Goal: Task Accomplishment & Management: Complete application form

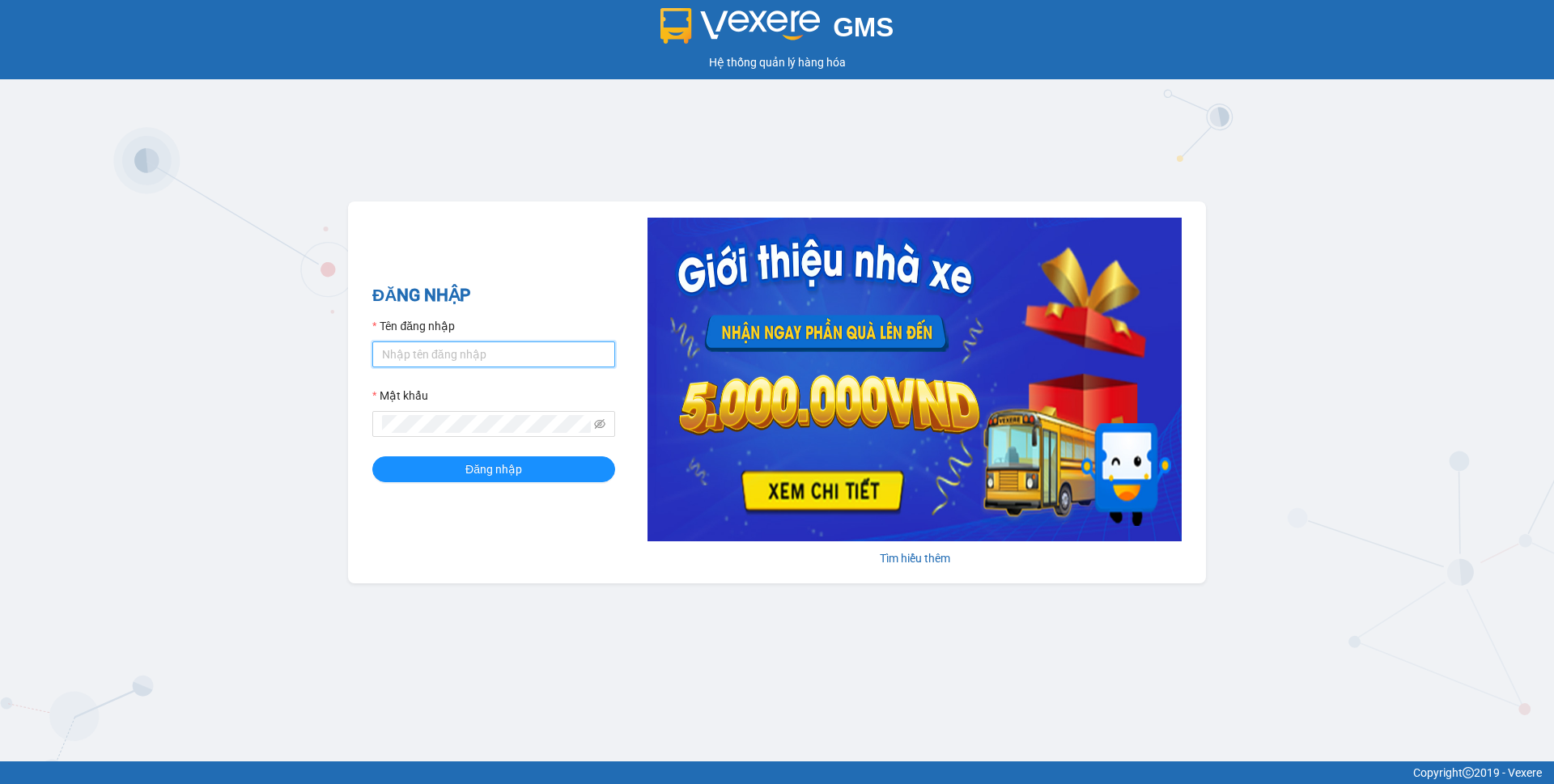
type input "phamthao.tienoanh"
click at [491, 361] on input "phamthao.tienoanh" at bounding box center [493, 354] width 242 height 26
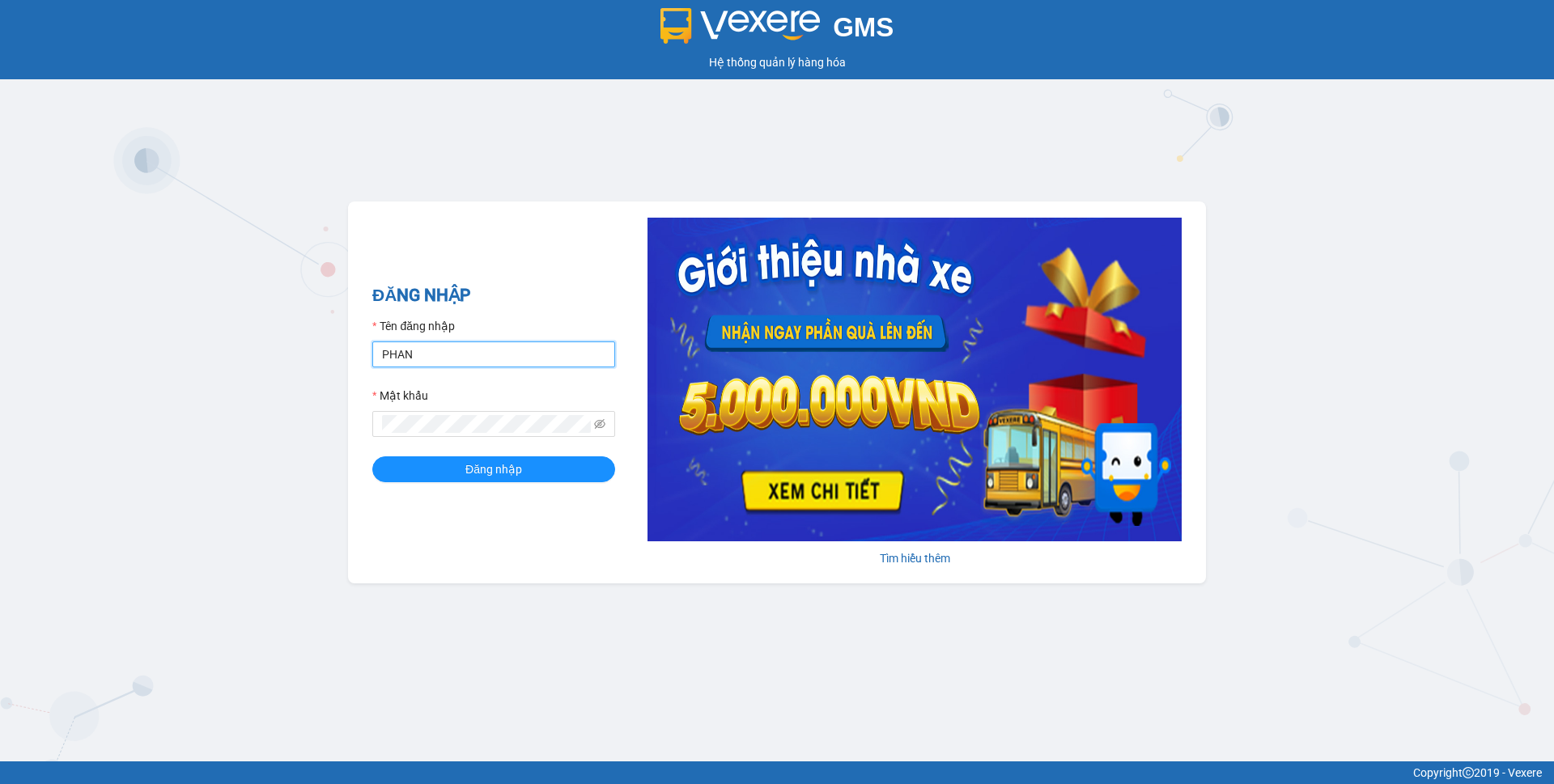
type input "phanoanh.tienoanh"
click at [555, 474] on button "Đăng nhập" at bounding box center [493, 469] width 242 height 26
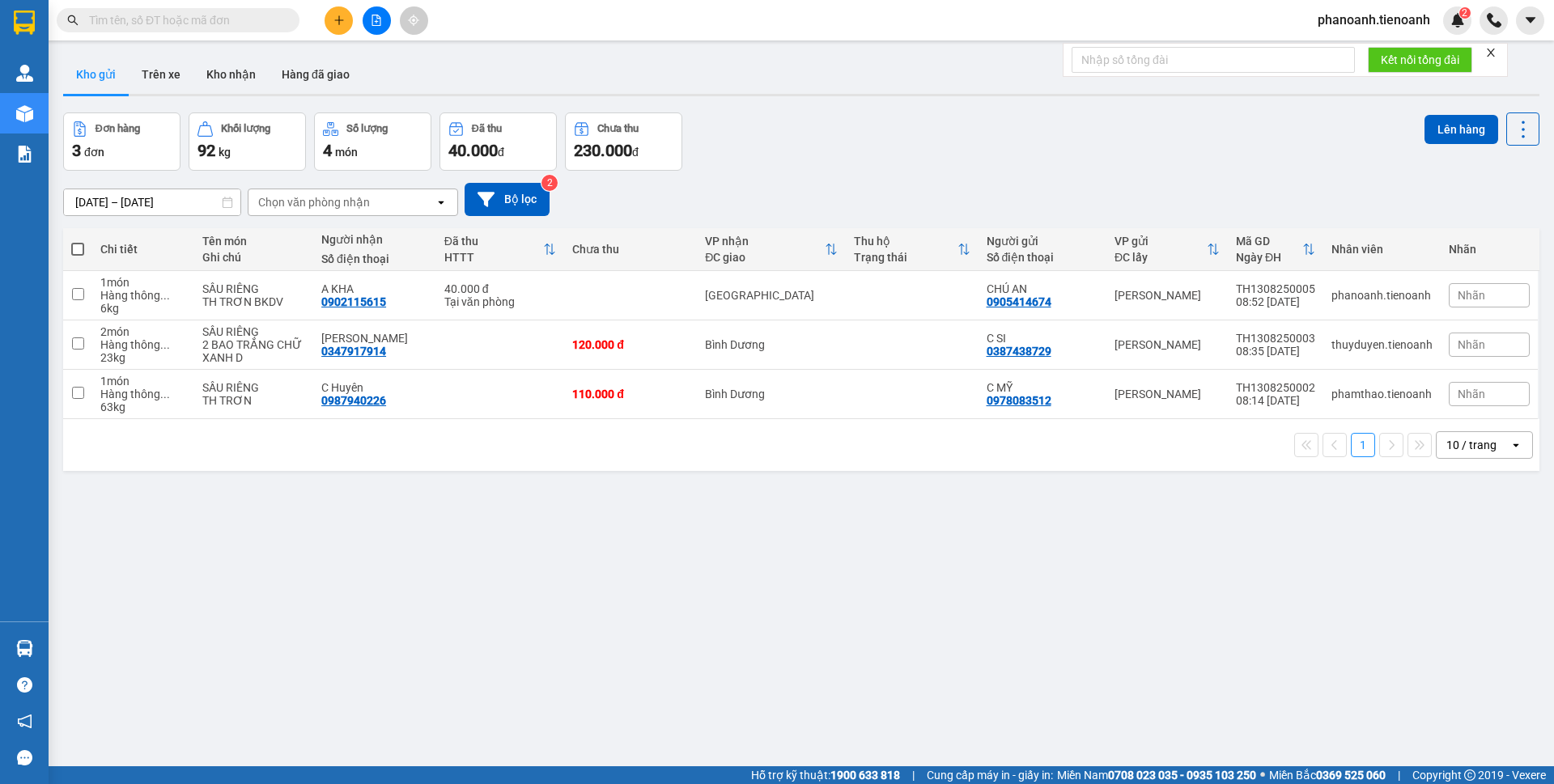
click at [881, 161] on div "Đơn hàng 3 đơn Khối lượng 92 kg Số lượng 4 món Đã thu 40.000 đ Chưa thu 230.000…" at bounding box center [801, 141] width 1476 height 59
click at [345, 16] on button at bounding box center [338, 21] width 28 height 28
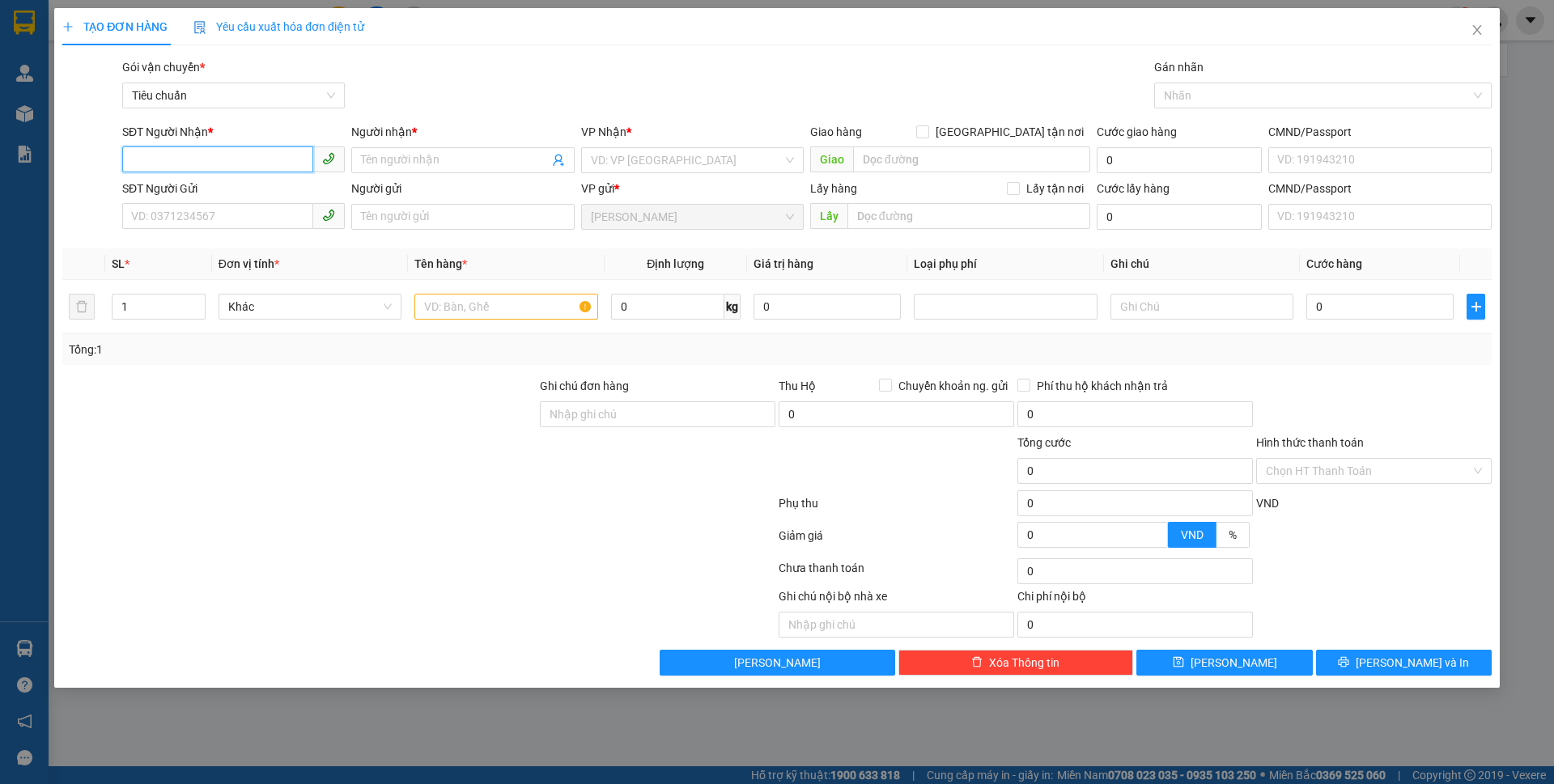
click at [267, 150] on input "SĐT Người Nhận *" at bounding box center [217, 160] width 191 height 26
type input "0336500379"
click at [248, 204] on div "0336500379 - [PERSON_NAME]" at bounding box center [234, 192] width 223 height 26
type input "C HÀ"
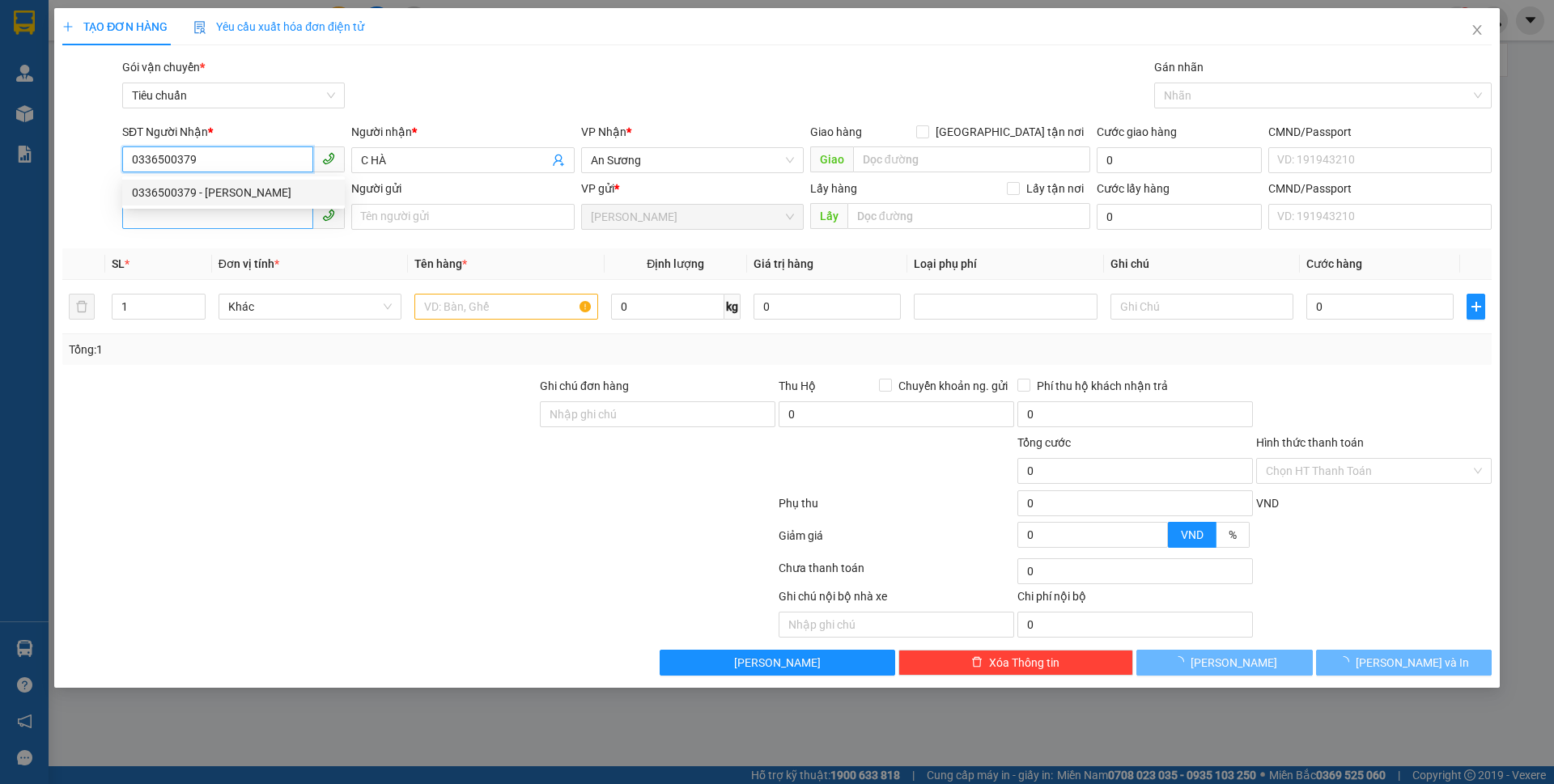
type input "50.000"
type input "0336500379"
click at [246, 218] on input "SĐT Người Gửi" at bounding box center [217, 216] width 191 height 26
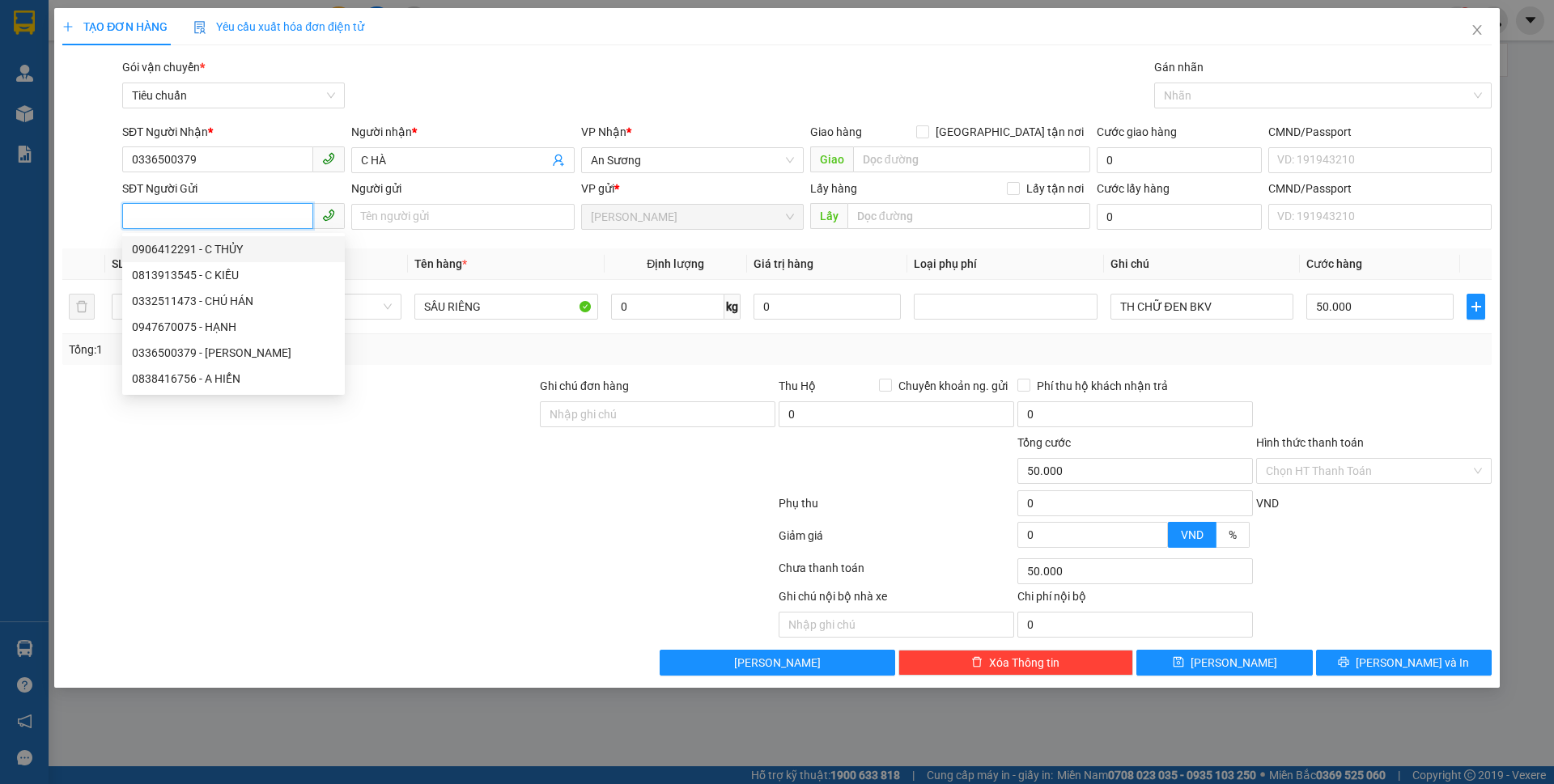
click at [232, 249] on div "0906412291 - C THỦY" at bounding box center [233, 249] width 203 height 18
type input "0906412291"
type input "C THỦY"
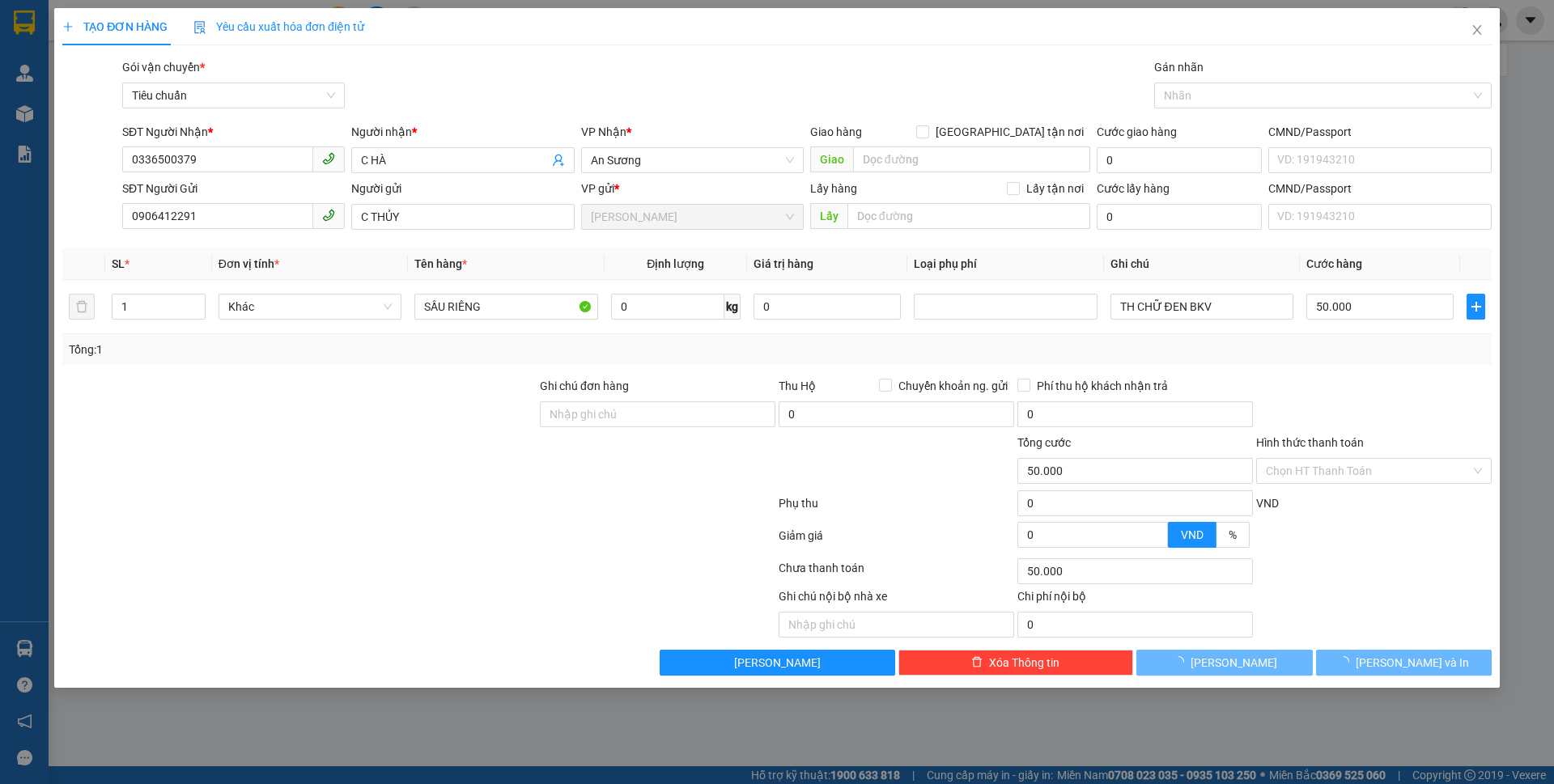
click at [411, 461] on div at bounding box center [299, 462] width 477 height 57
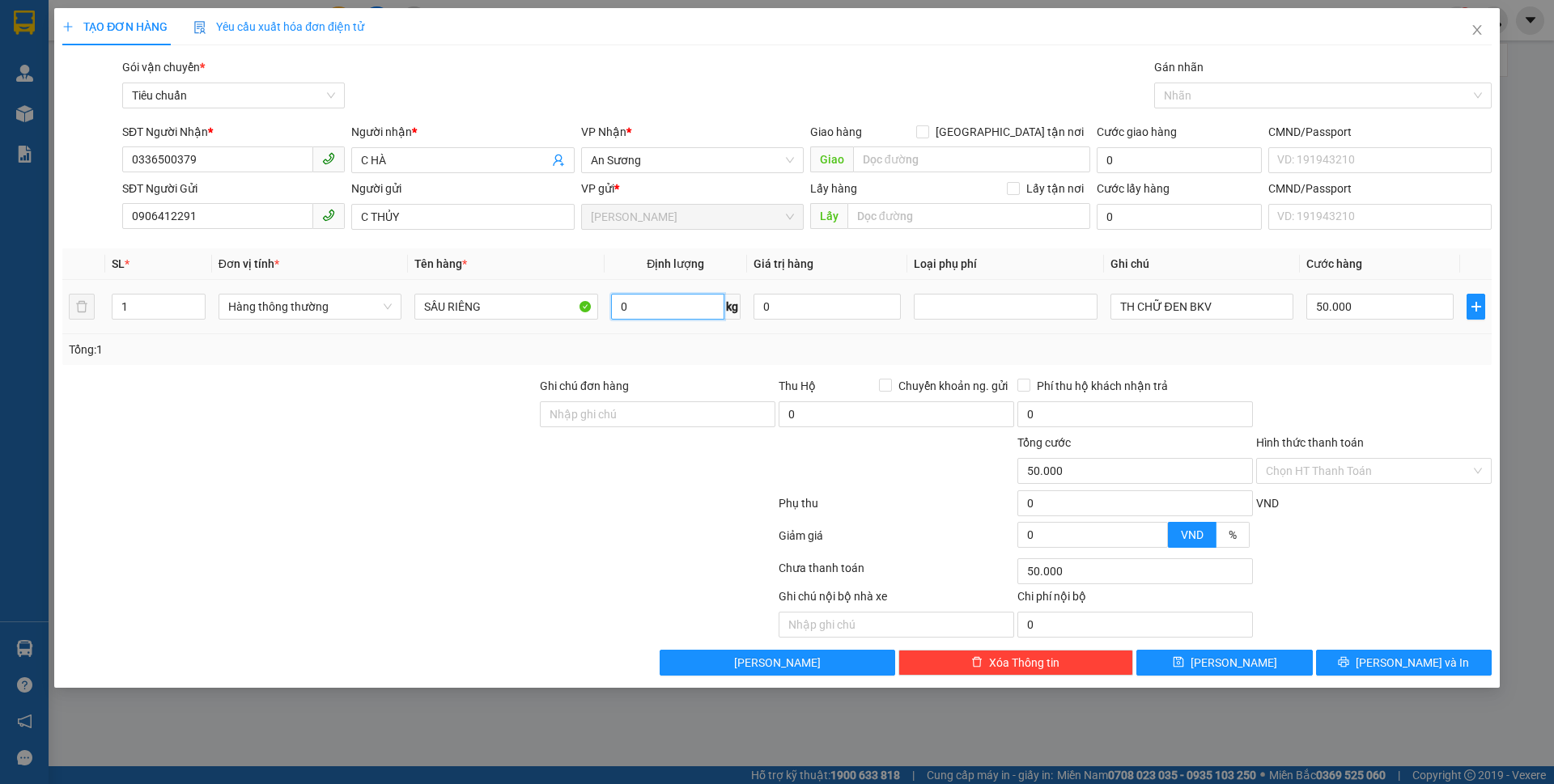
click at [639, 309] on input "0" at bounding box center [667, 306] width 113 height 26
type input "20"
type input "55.000"
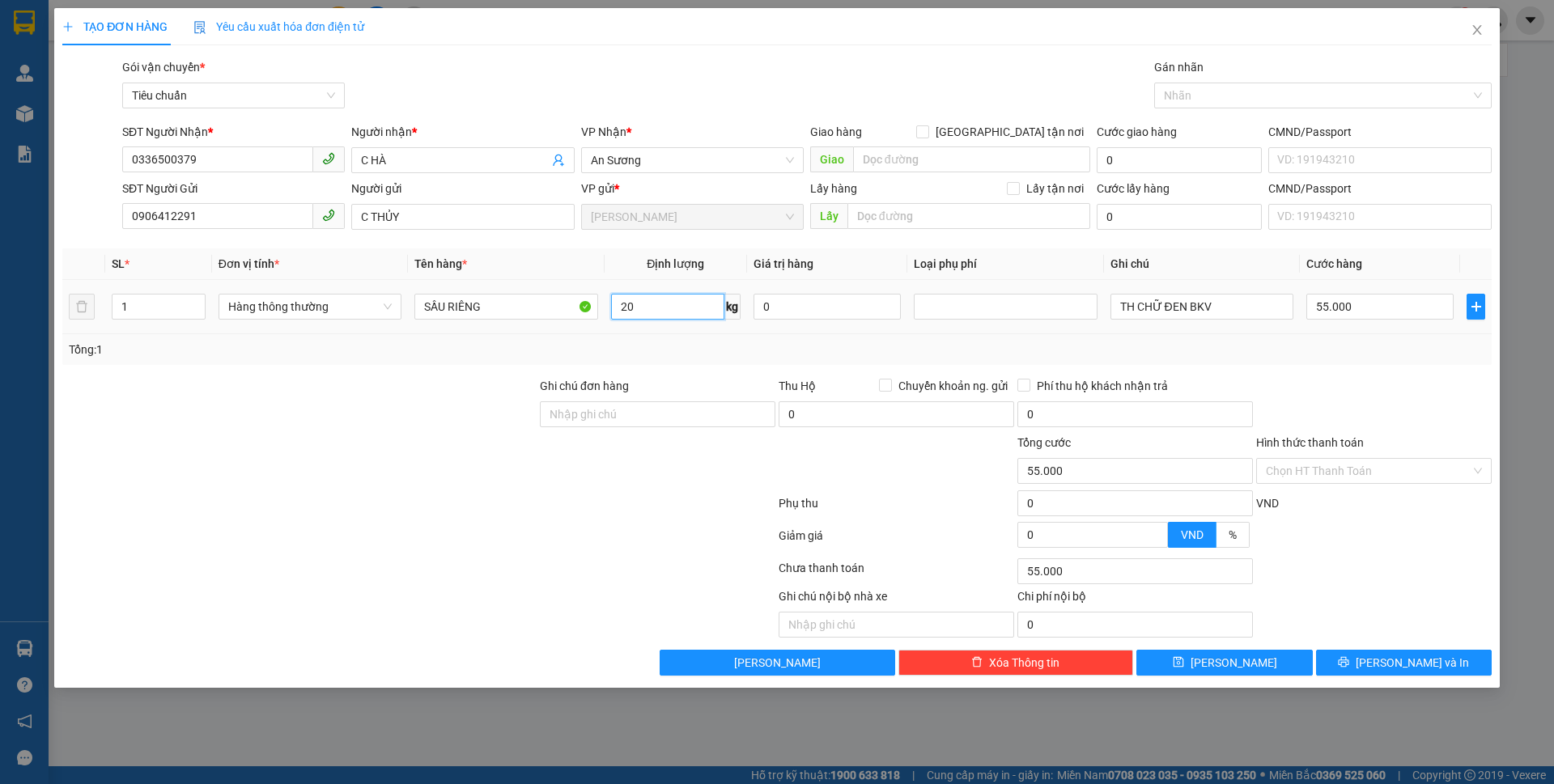
click at [682, 312] on input "20" at bounding box center [667, 306] width 113 height 26
type input "30"
type input "65.000"
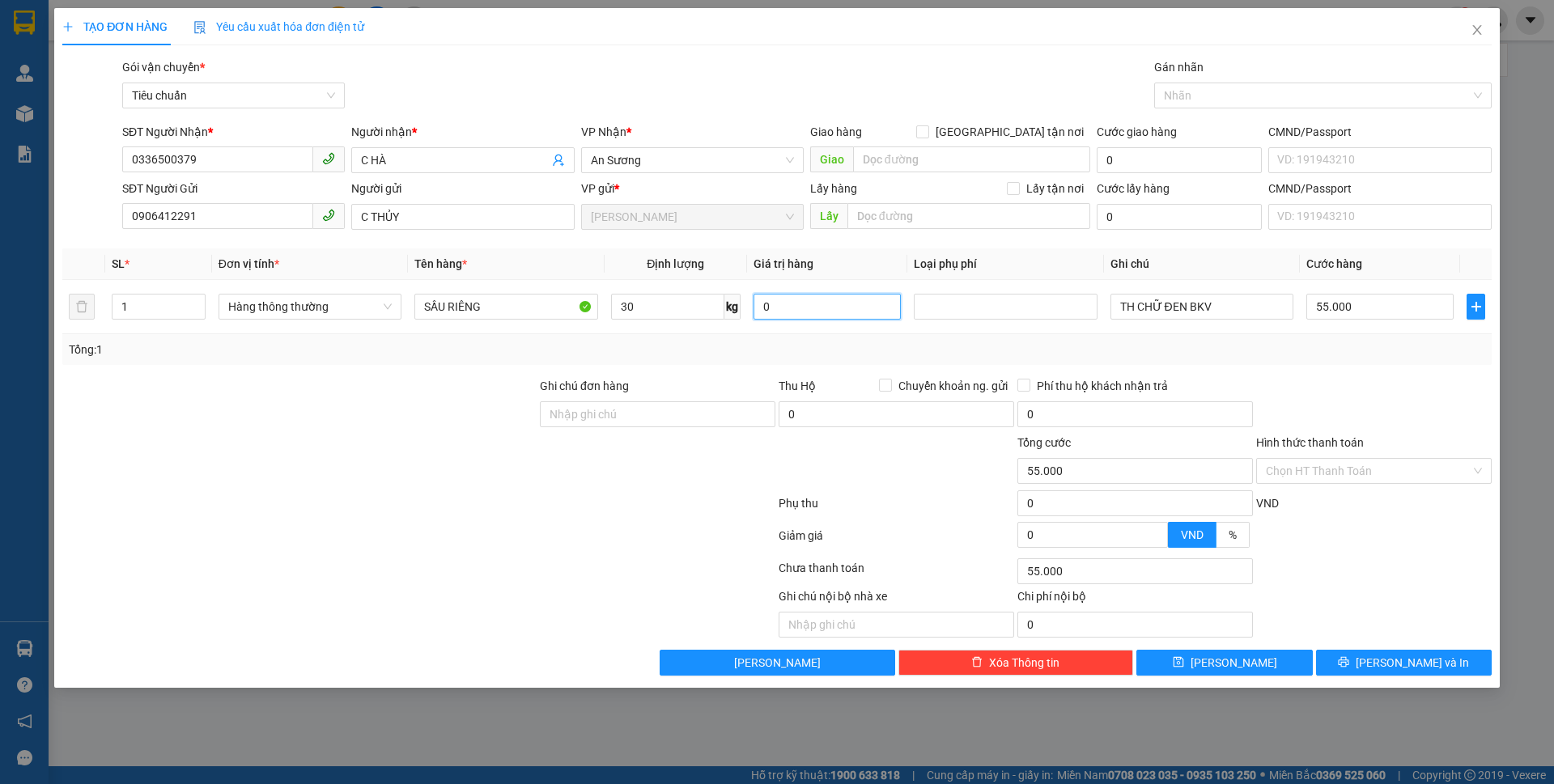
type input "65.000"
click at [1339, 307] on input "65.000" at bounding box center [1380, 306] width 148 height 26
type input "7"
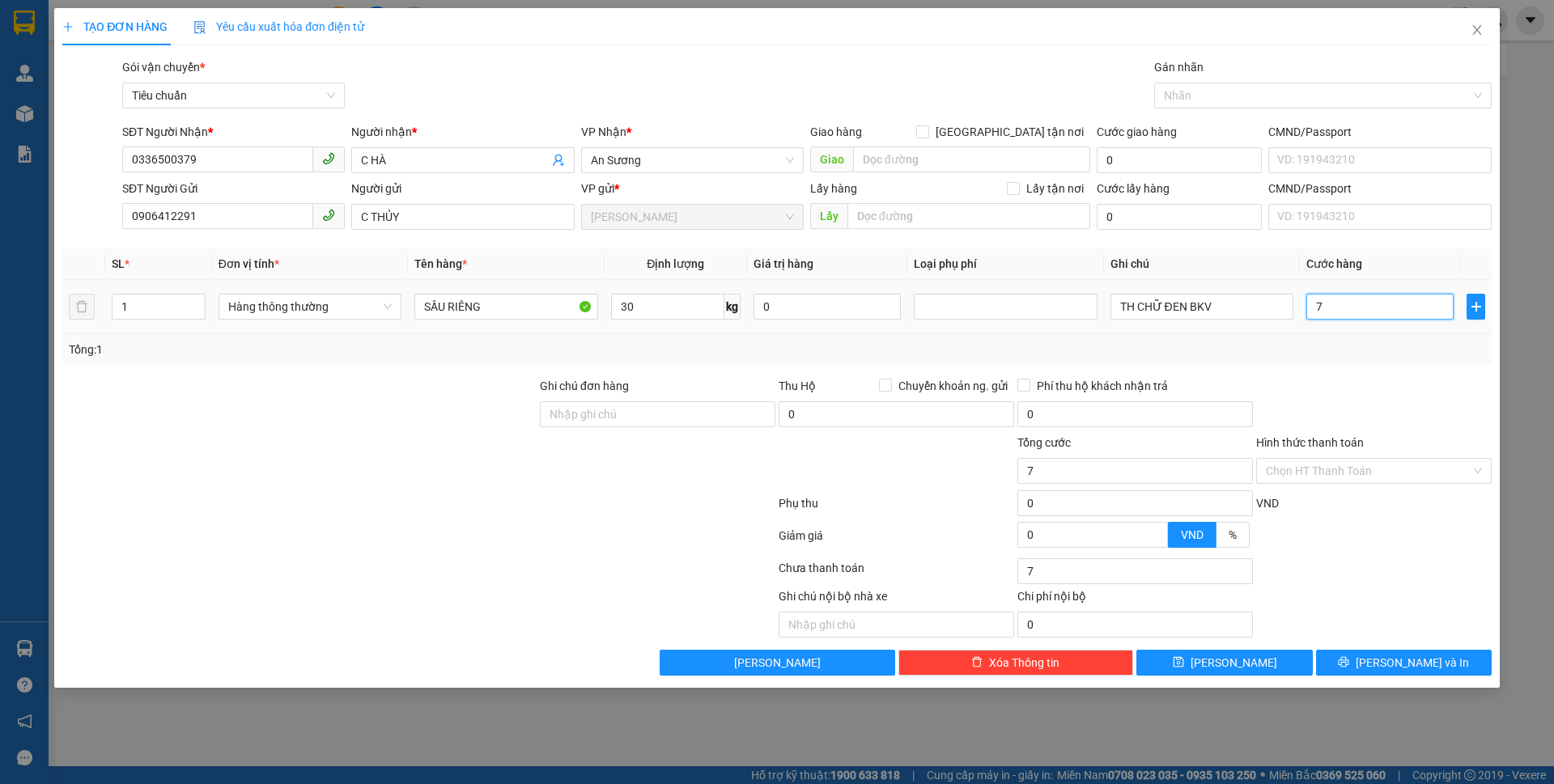
type input "70"
type input "70.000"
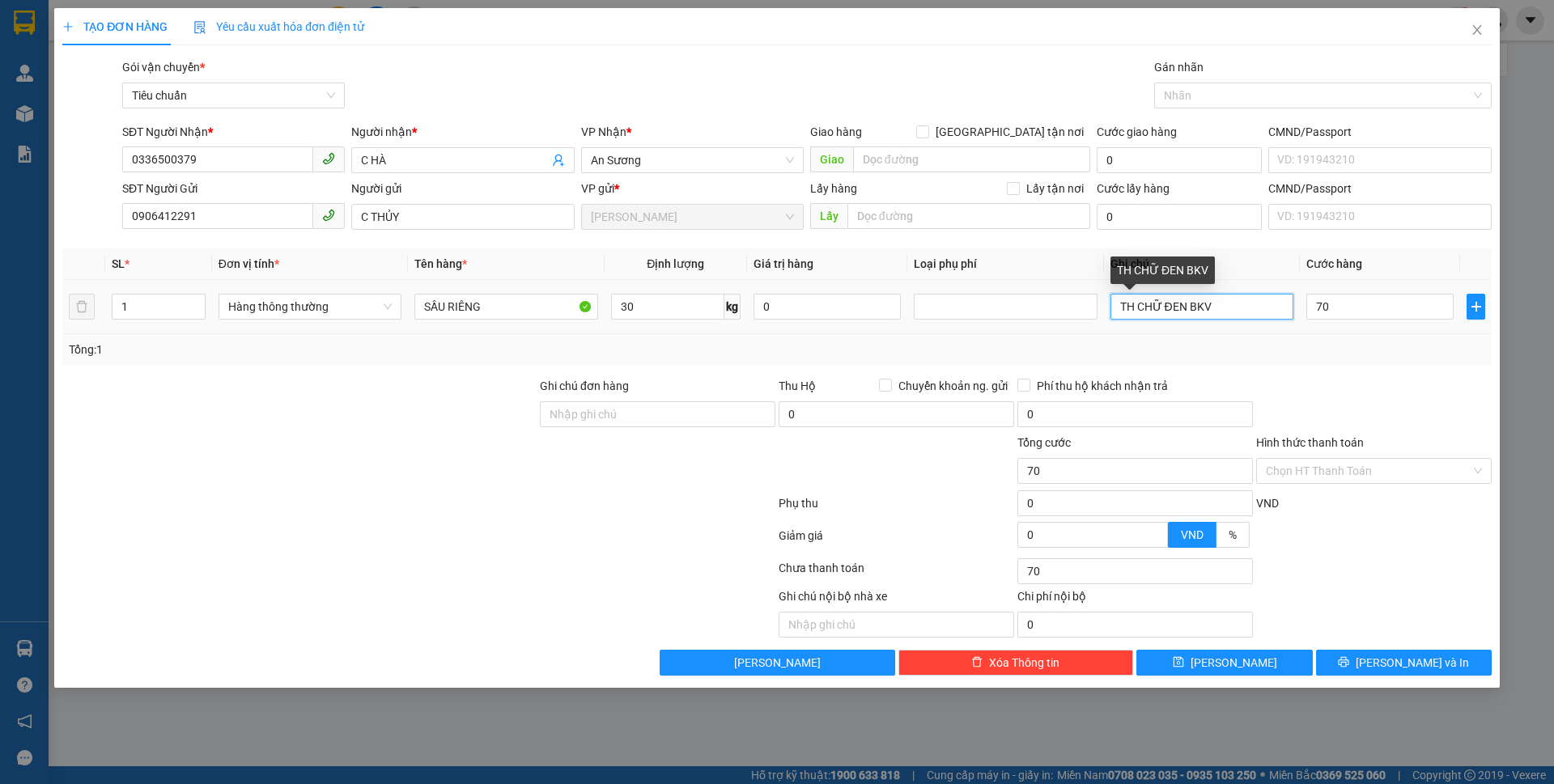
type input "70.000"
click at [1251, 294] on input "TH CHỮ ĐEN BKV" at bounding box center [1202, 306] width 183 height 26
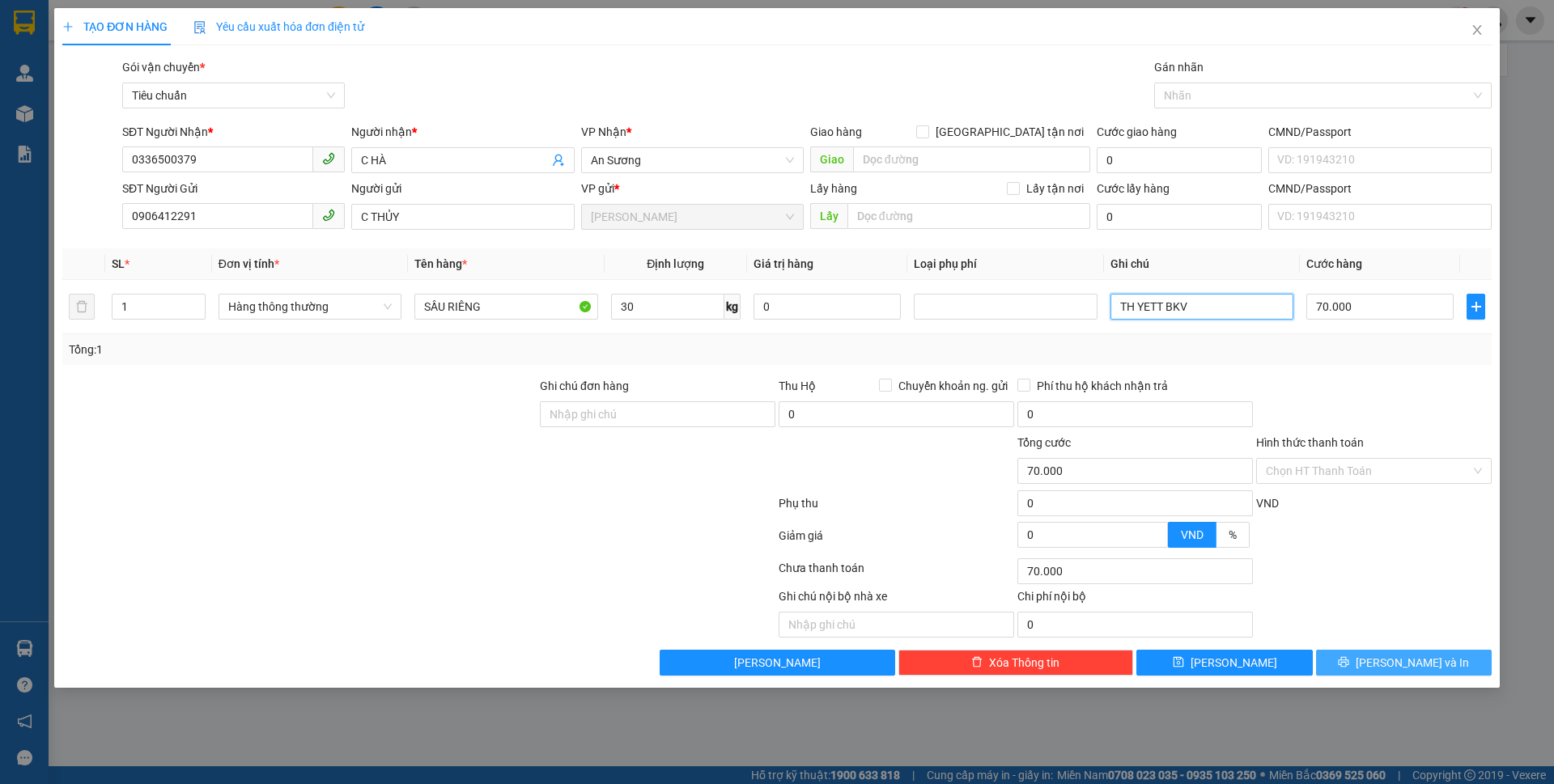
type input "TH YETT BKV"
click at [1417, 674] on button "[PERSON_NAME] và In" at bounding box center [1404, 662] width 176 height 26
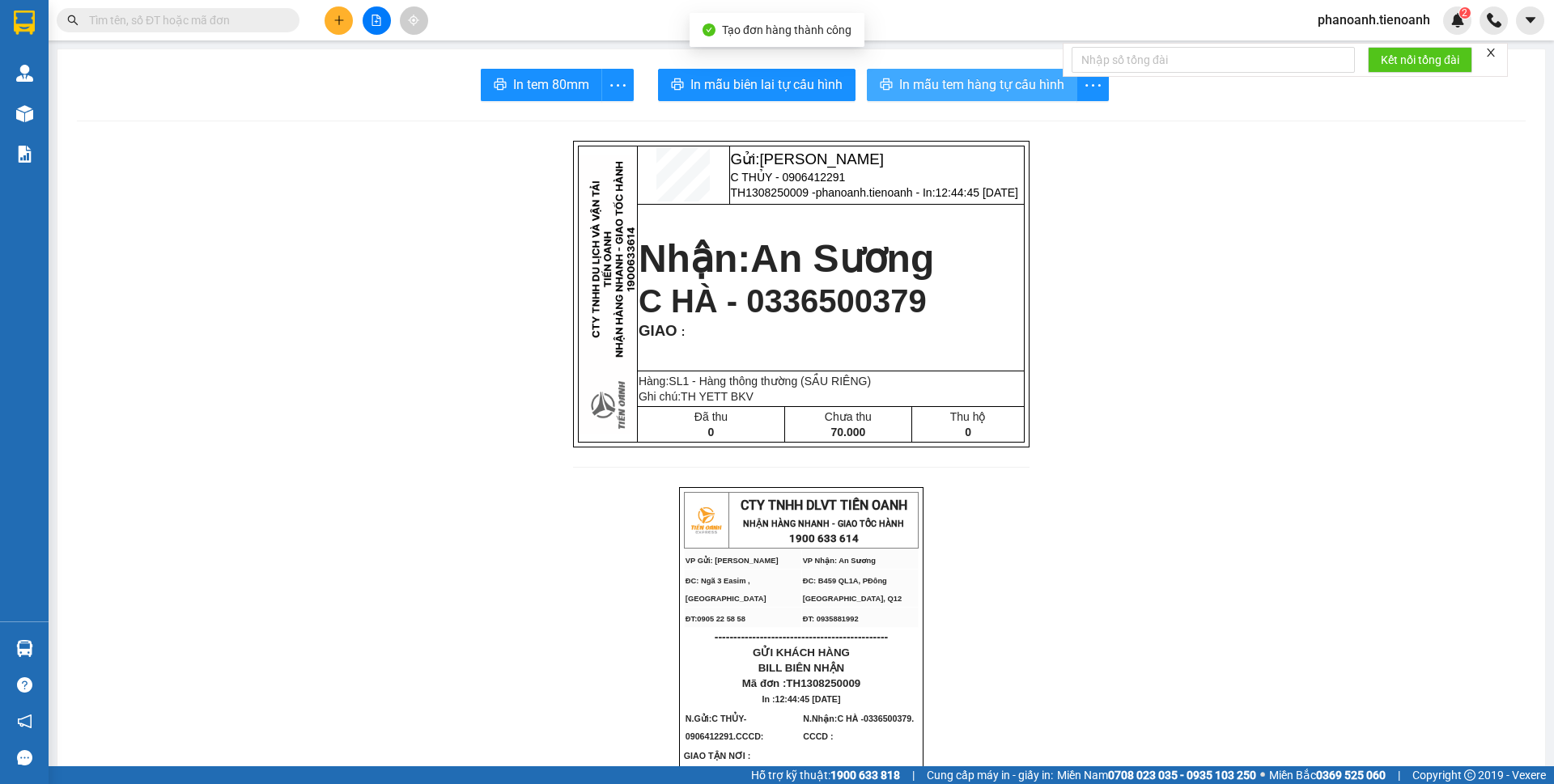
click at [923, 83] on span "In mẫu tem hàng tự cấu hình" at bounding box center [981, 84] width 165 height 20
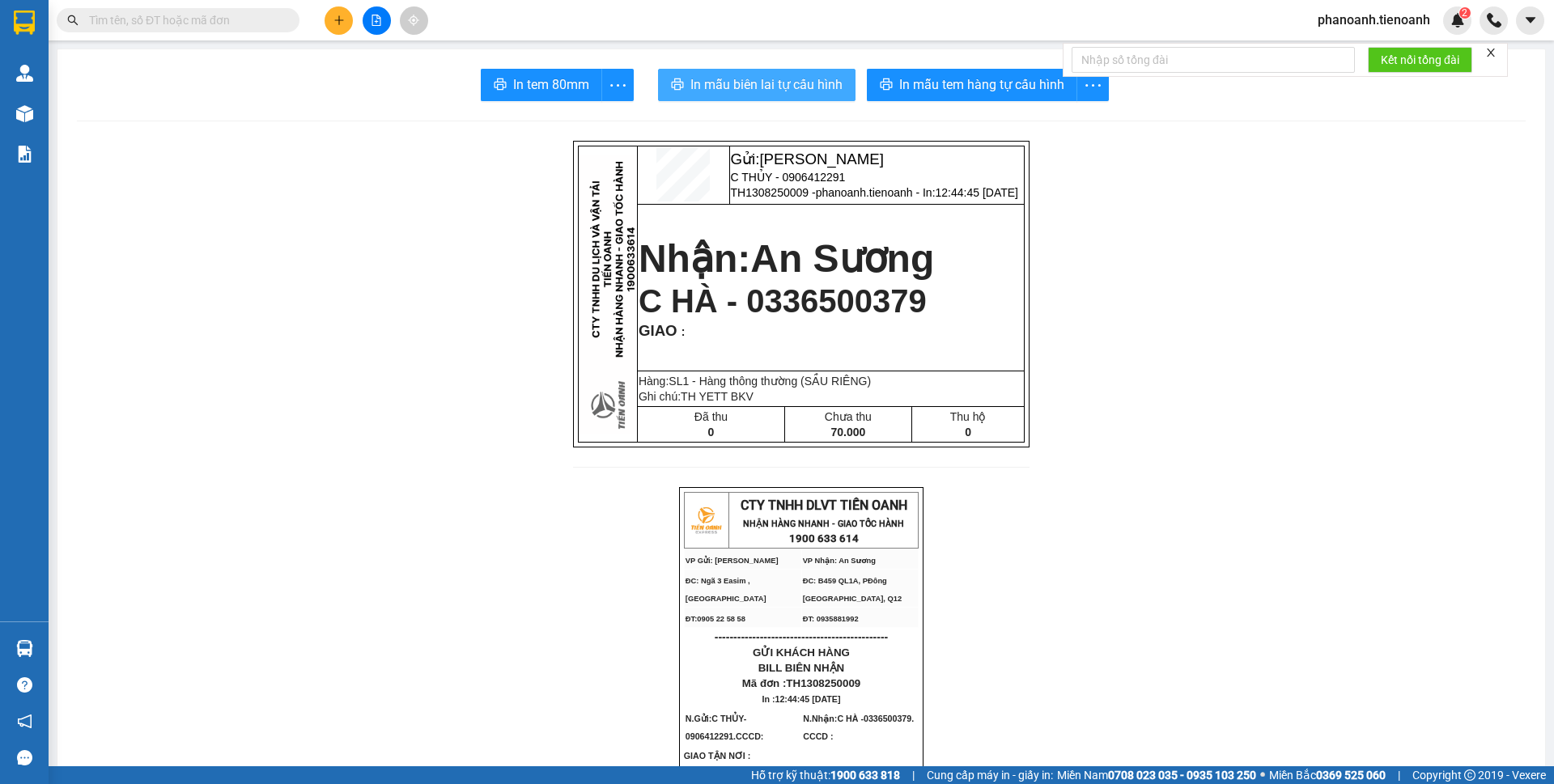
click at [771, 80] on span "In mẫu biên lai tự cấu hình" at bounding box center [766, 84] width 152 height 20
